Goal: Information Seeking & Learning: Learn about a topic

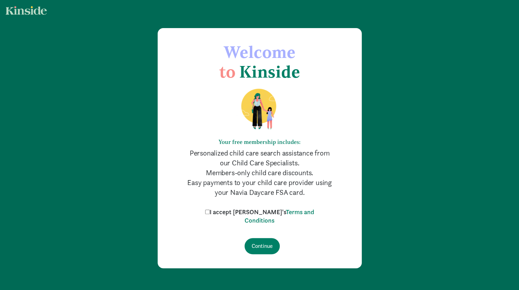
click at [222, 215] on label "I accept Kinside's Terms and Conditions" at bounding box center [259, 216] width 112 height 17
click at [210, 214] on input "I accept Kinside's Terms and Conditions" at bounding box center [207, 212] width 5 height 5
checkbox input "true"
click at [257, 250] on input "Continue" at bounding box center [261, 246] width 35 height 16
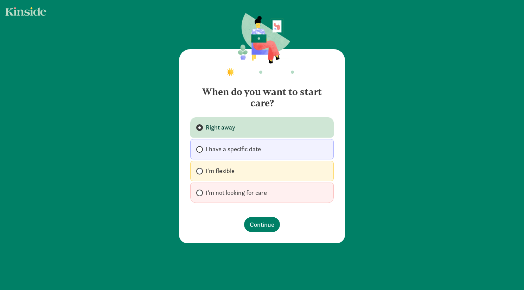
click at [260, 173] on label "I'm flexible" at bounding box center [261, 171] width 143 height 20
click at [201, 173] on input "I'm flexible" at bounding box center [198, 171] width 5 height 5
radio input "true"
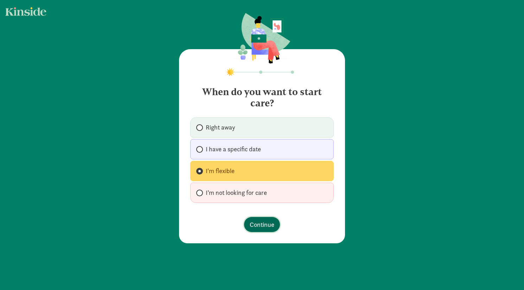
click at [264, 224] on span "Continue" at bounding box center [262, 224] width 25 height 9
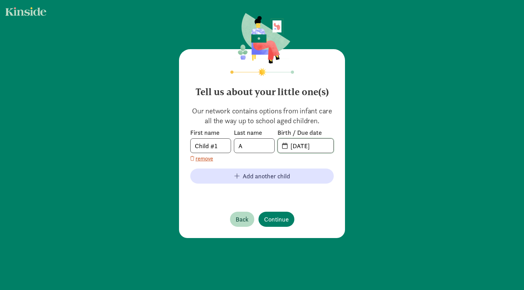
click at [306, 145] on input "[DATE]" at bounding box center [309, 146] width 47 height 14
click at [295, 147] on input "[DATE]" at bounding box center [309, 146] width 47 height 14
type input "[DATE]"
click at [275, 219] on span "Continue" at bounding box center [276, 219] width 25 height 9
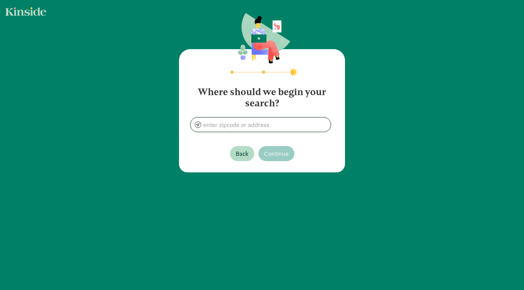
click at [284, 126] on input at bounding box center [261, 125] width 140 height 14
type input "0"
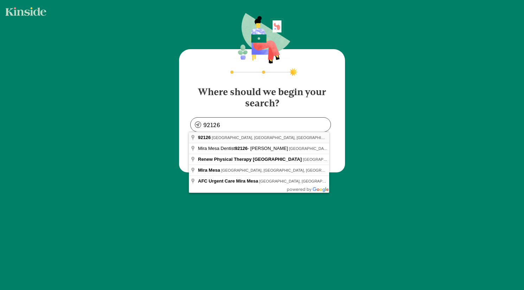
type input "[GEOGRAPHIC_DATA], [GEOGRAPHIC_DATA]"
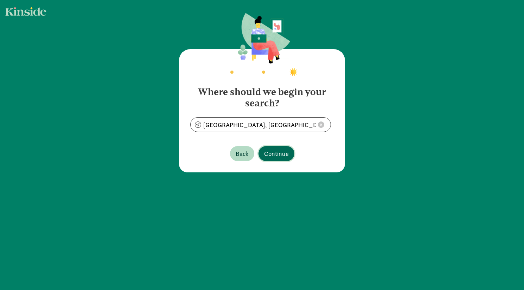
click at [273, 156] on span "Continue" at bounding box center [276, 153] width 25 height 9
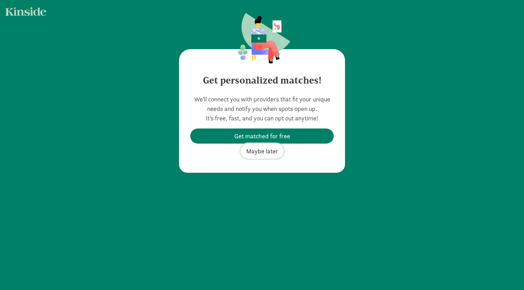
click at [270, 150] on span "Maybe later" at bounding box center [262, 151] width 32 height 9
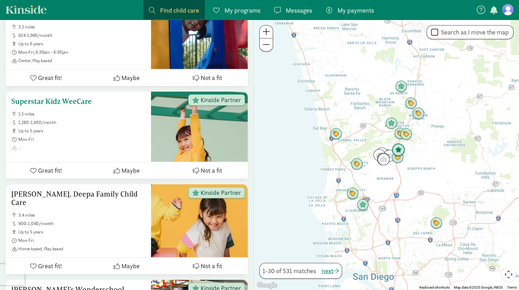
scroll to position [957, 0]
click at [392, 125] on img "Click to see details" at bounding box center [390, 123] width 19 height 19
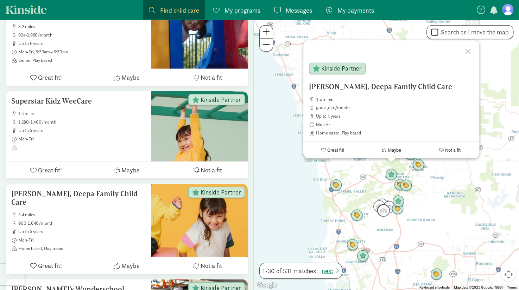
click at [290, 179] on div "[PERSON_NAME], Deepa Family Child Care 3.4 miles 900-1,040/month up to 5 years …" at bounding box center [385, 155] width 265 height 271
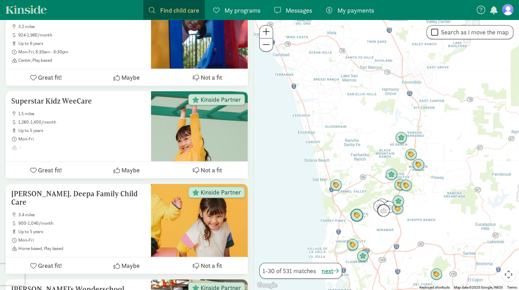
click at [355, 218] on img "Click to see details" at bounding box center [356, 215] width 19 height 19
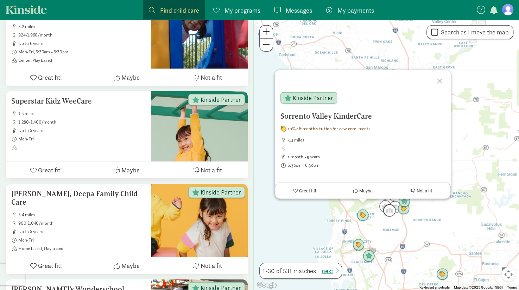
click at [291, 220] on div "Sorrento Valley KinderCare 10% off monthly tuition for new enrollments 3.4 mile…" at bounding box center [385, 155] width 265 height 271
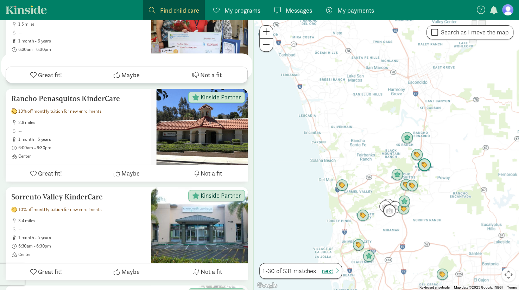
scroll to position [0, 0]
